Goal: Register for event/course

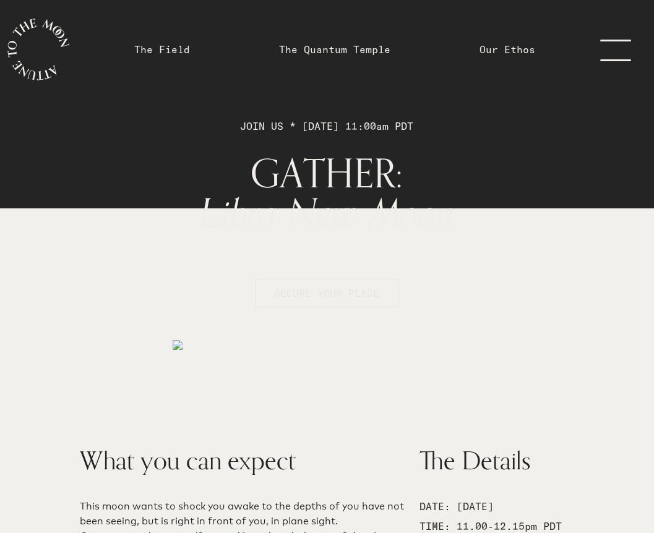
click at [341, 290] on span "SECURE YOUR PLACE" at bounding box center [326, 293] width 105 height 12
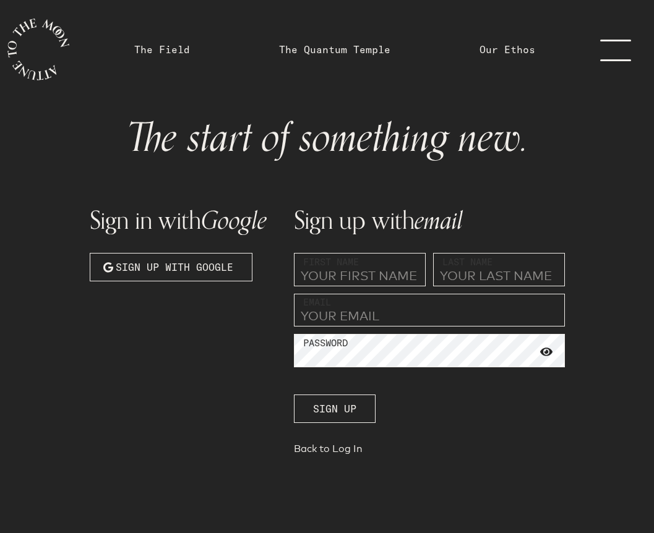
click at [340, 275] on input "text" at bounding box center [360, 269] width 132 height 33
type input "[PERSON_NAME]"
type input "[PERSON_NAME] [PERSON_NAME]"
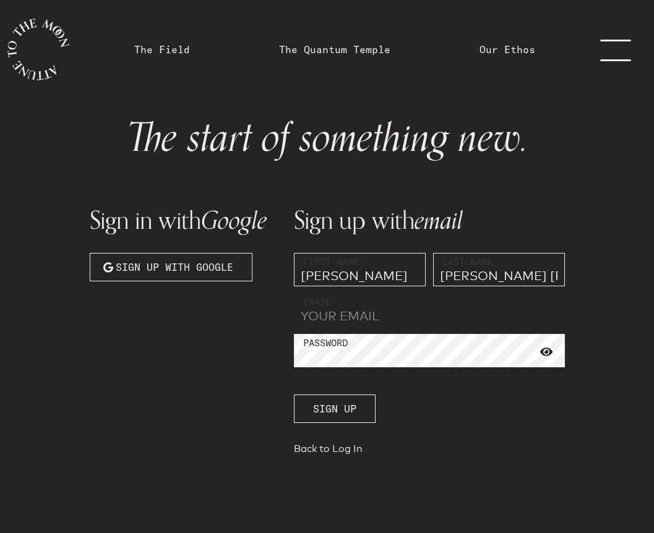
type input "[EMAIL_ADDRESS][DOMAIN_NAME]"
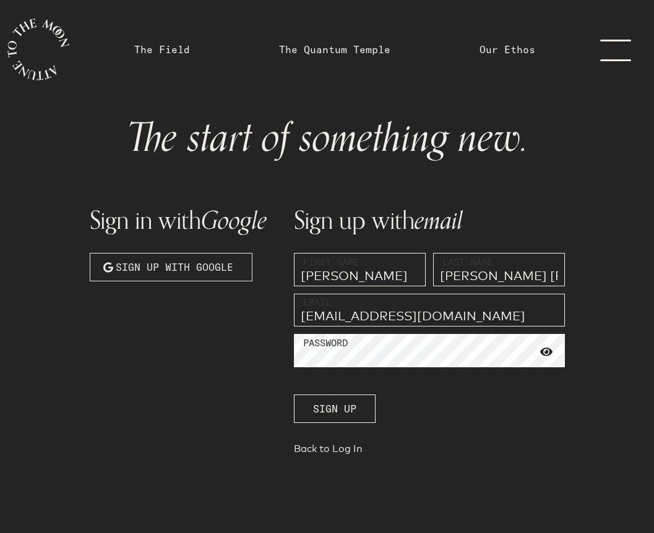
click at [154, 269] on span "Sign up with Google" at bounding box center [175, 267] width 118 height 15
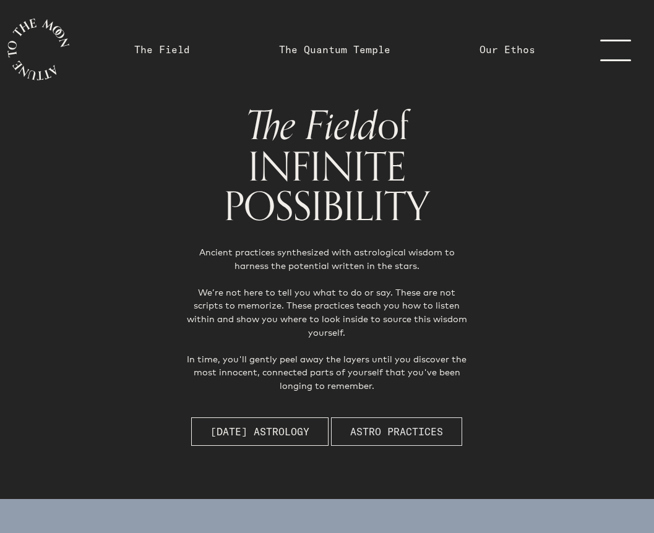
click at [405, 429] on span "Astro Practices" at bounding box center [396, 432] width 93 height 15
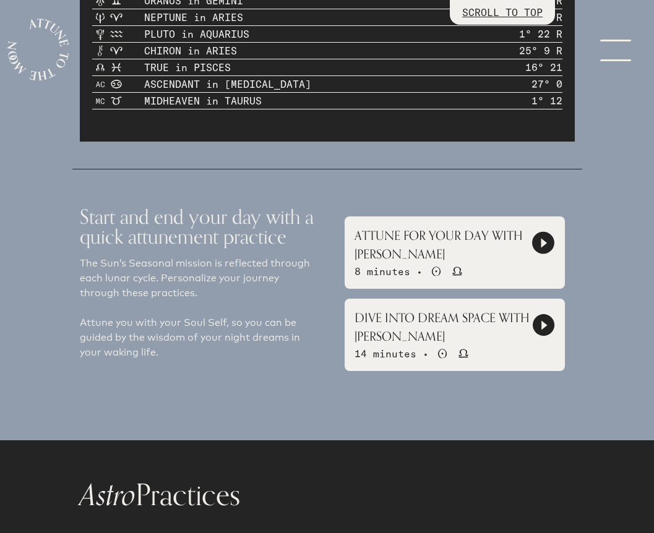
scroll to position [1074, 0]
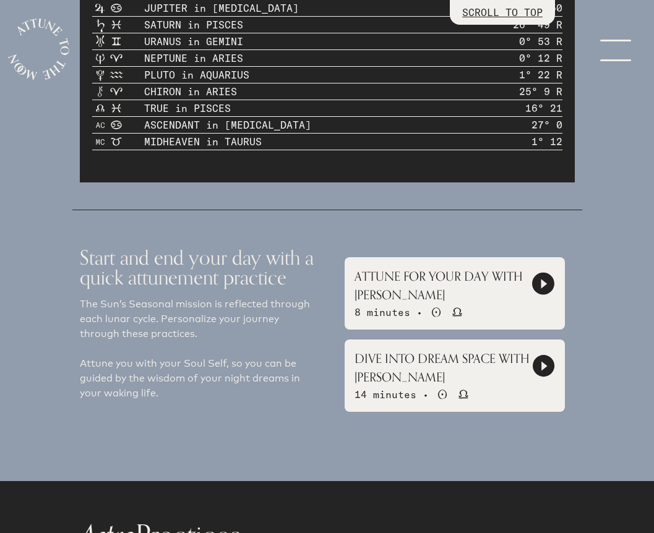
click at [618, 65] on link "menu" at bounding box center [623, 49] width 62 height 99
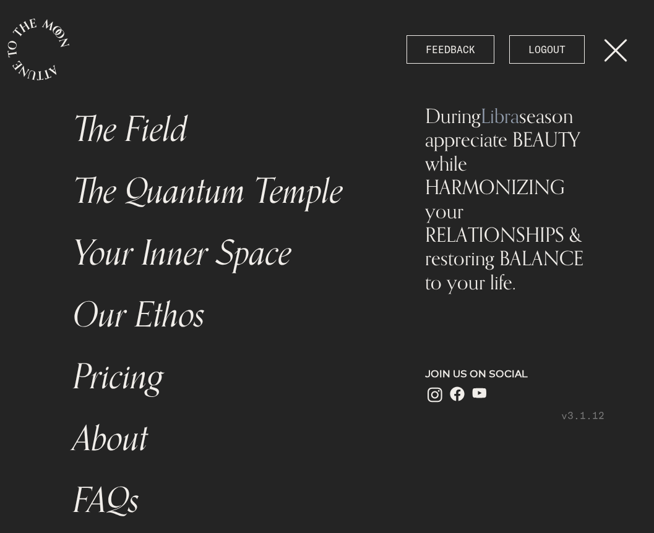
click at [249, 196] on link "The Quantum Temple" at bounding box center [229, 192] width 327 height 62
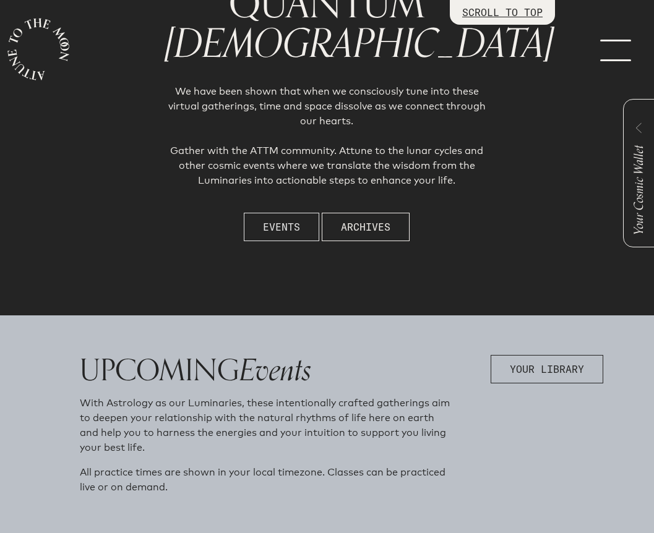
click at [278, 235] on button "Events" at bounding box center [282, 227] width 76 height 28
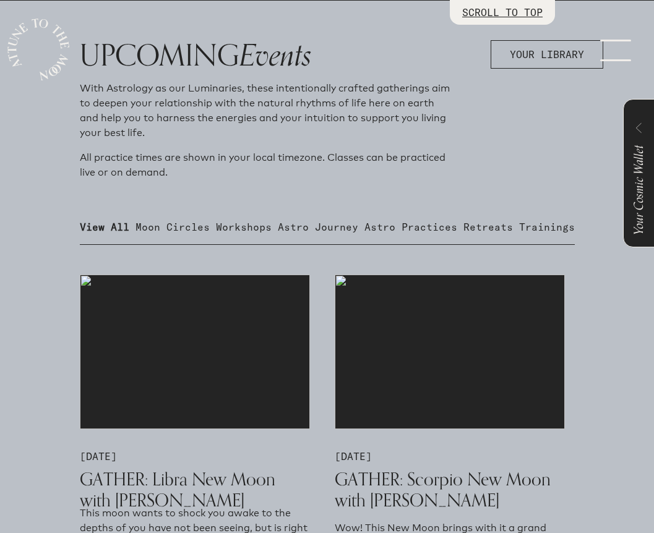
scroll to position [619, 0]
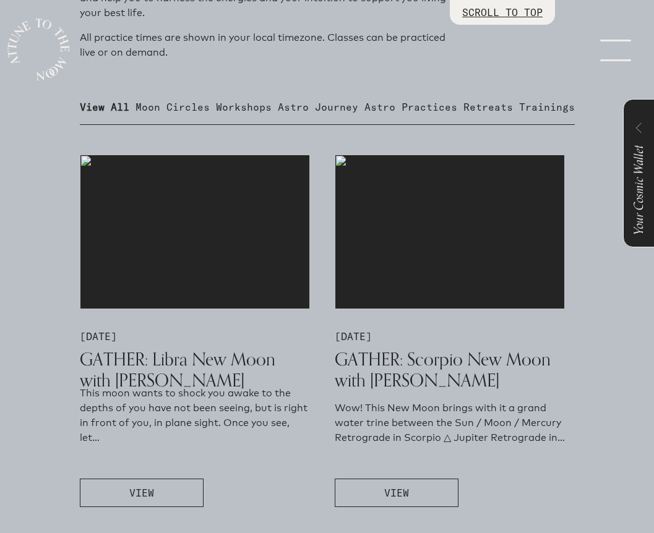
click at [154, 272] on img at bounding box center [195, 232] width 230 height 155
click at [139, 483] on button "VIEW" at bounding box center [142, 493] width 124 height 28
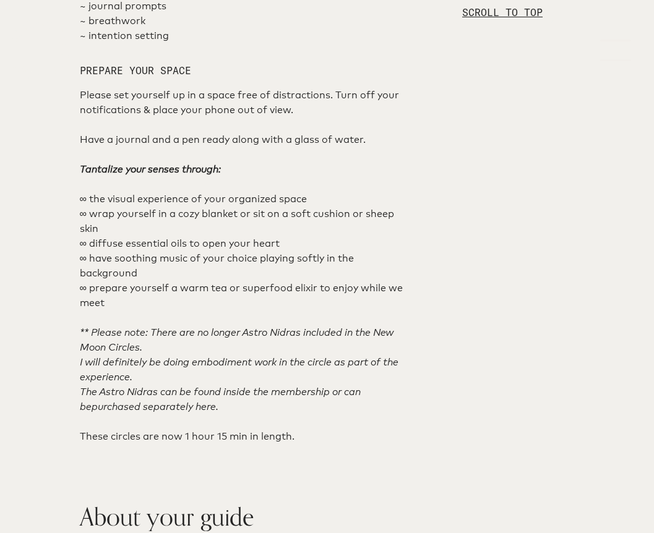
scroll to position [933, 0]
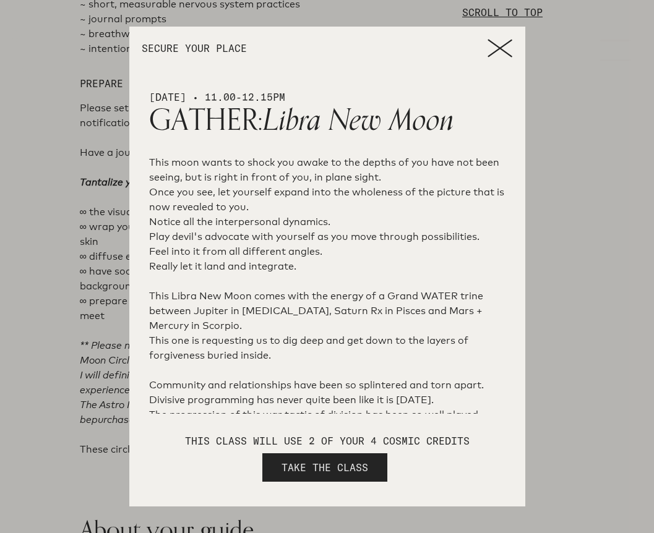
click at [340, 465] on span "TAKE THE CLASS" at bounding box center [325, 467] width 87 height 15
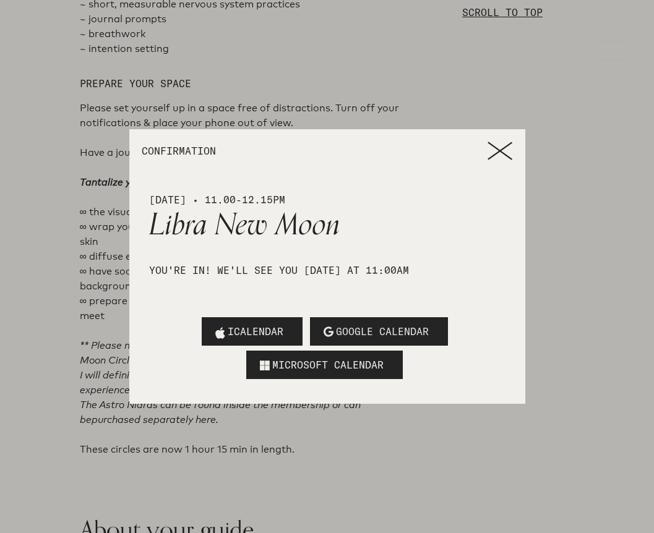
click at [404, 330] on span "GOOGLE CALENDAR" at bounding box center [382, 331] width 93 height 15
